Goal: Transaction & Acquisition: Purchase product/service

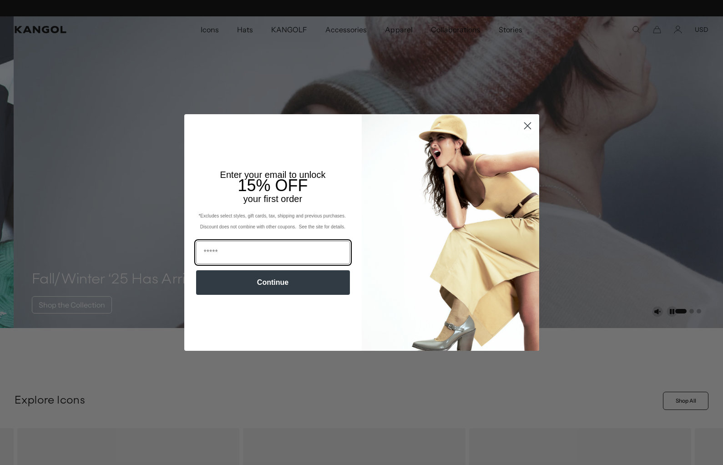
scroll to position [0, 187]
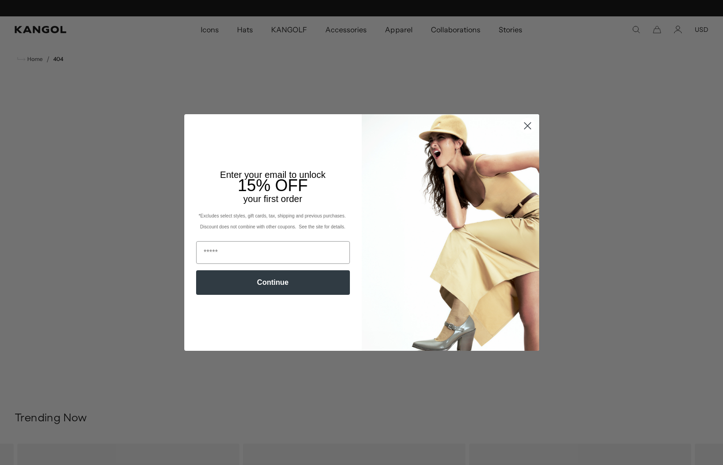
scroll to position [0, 187]
